Goal: Transaction & Acquisition: Download file/media

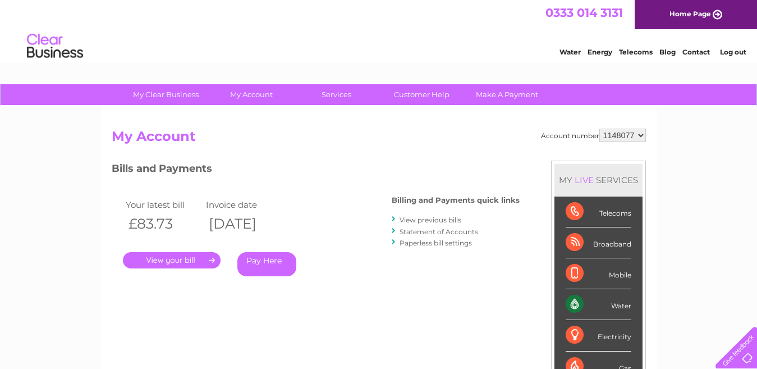
click at [194, 264] on link "." at bounding box center [172, 260] width 98 height 16
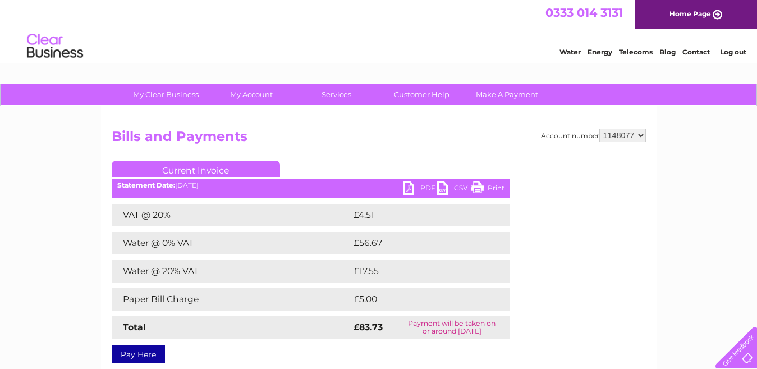
click at [418, 186] on link "PDF" at bounding box center [421, 189] width 34 height 16
